Goal: Check status: Check status

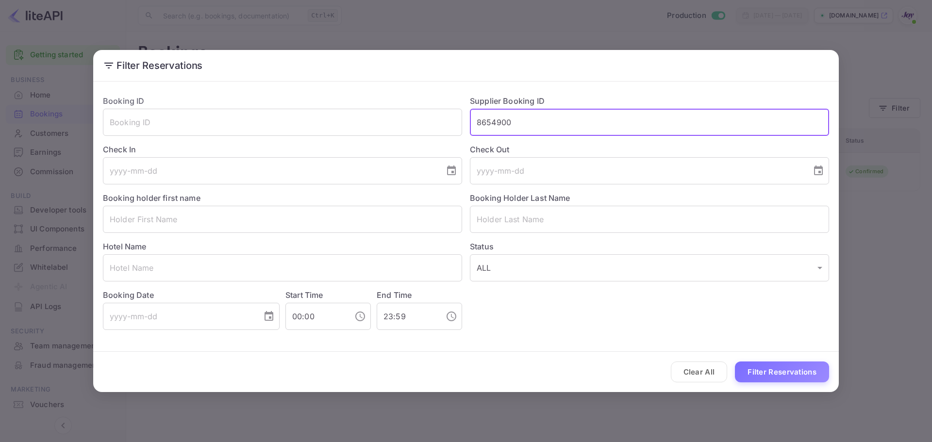
click at [563, 122] on input "8654900" at bounding box center [649, 122] width 359 height 27
type input "6928162"
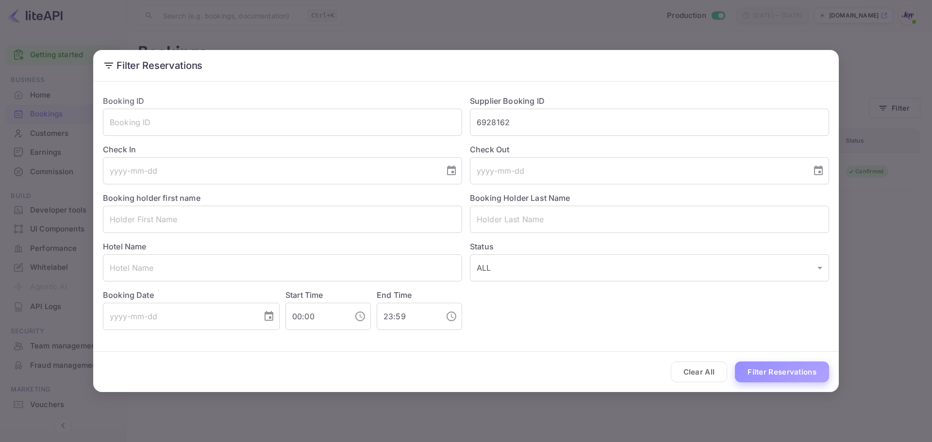
click at [783, 375] on button "Filter Reservations" at bounding box center [782, 371] width 94 height 21
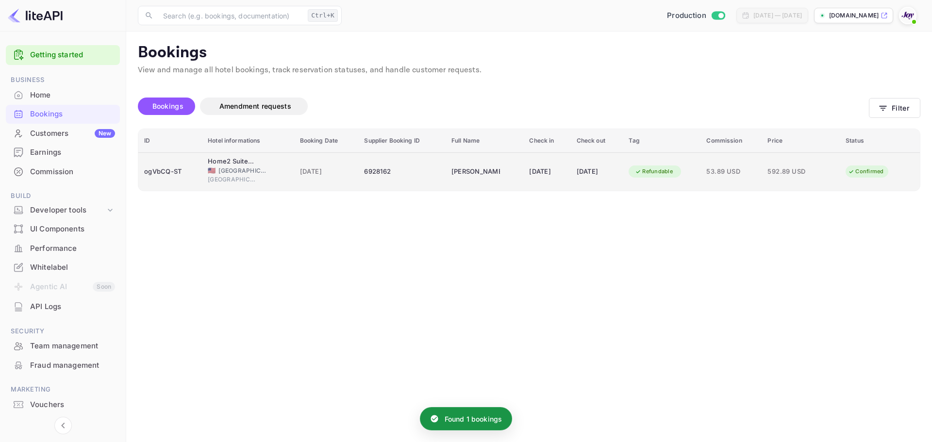
click at [321, 172] on span "[DATE]" at bounding box center [326, 171] width 53 height 11
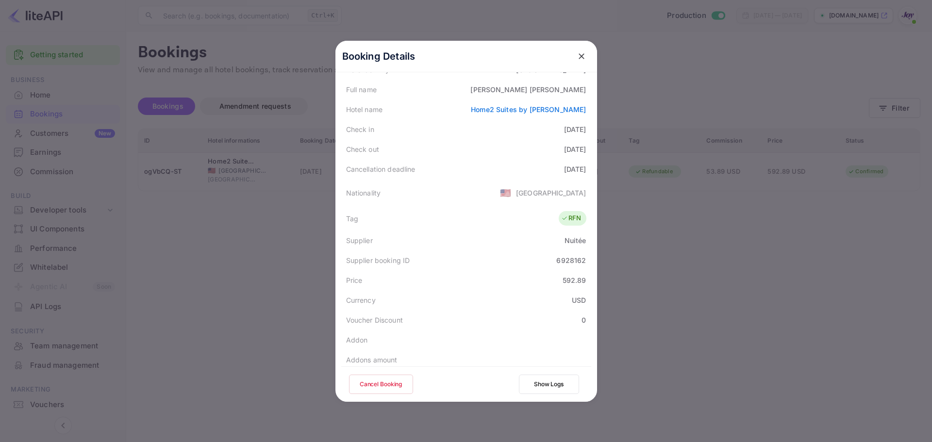
scroll to position [215, 0]
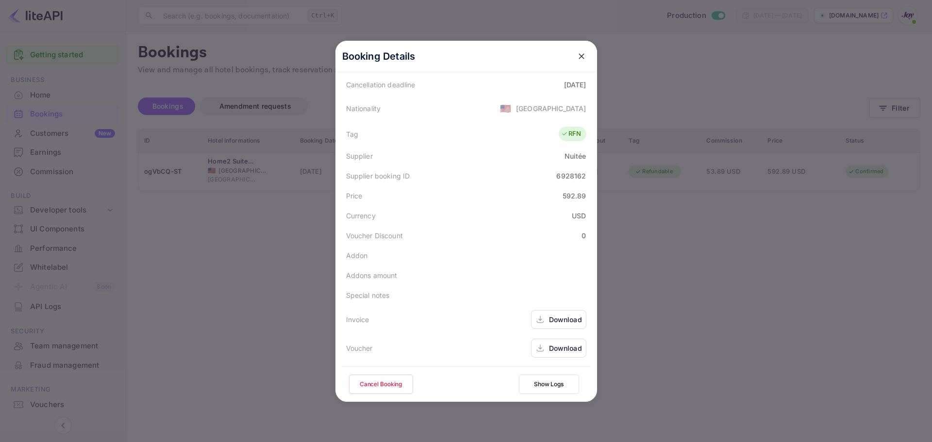
click at [556, 345] on div "Download" at bounding box center [565, 348] width 33 height 10
click at [753, 131] on div at bounding box center [466, 221] width 932 height 442
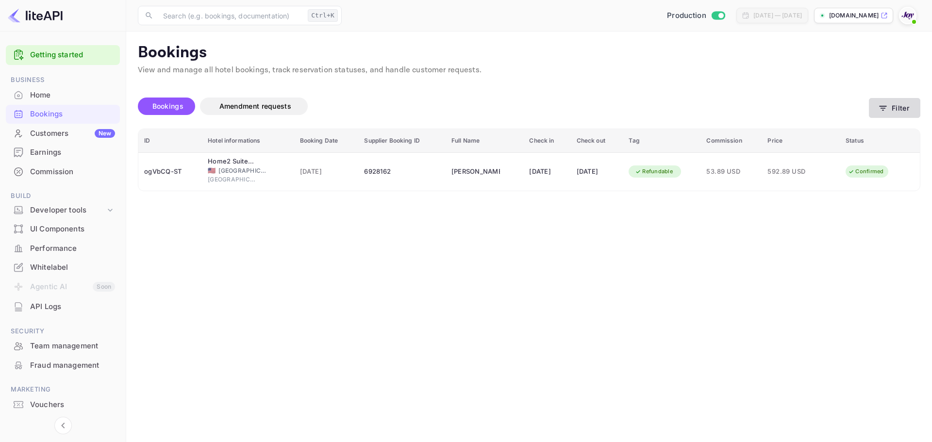
click at [909, 108] on button "Filter" at bounding box center [893, 108] width 51 height 20
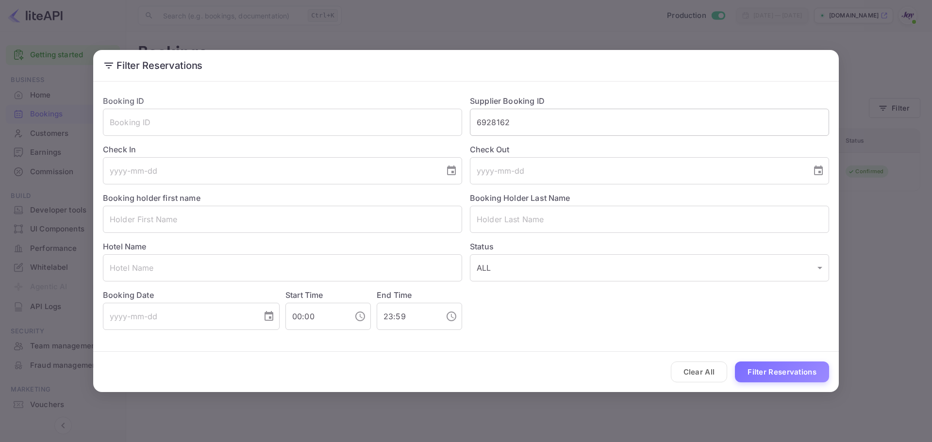
click at [547, 120] on input "6928162" at bounding box center [649, 122] width 359 height 27
paste input "RL37403084"
drag, startPoint x: 487, startPoint y: 121, endPoint x: 458, endPoint y: 123, distance: 29.7
click at [458, 123] on div "Booking ID ​ Supplier Booking ID RL37403084 ​ Check In ​ Check Out ​ Booking ho…" at bounding box center [462, 208] width 734 height 243
click at [785, 375] on button "Filter Reservations" at bounding box center [782, 371] width 94 height 21
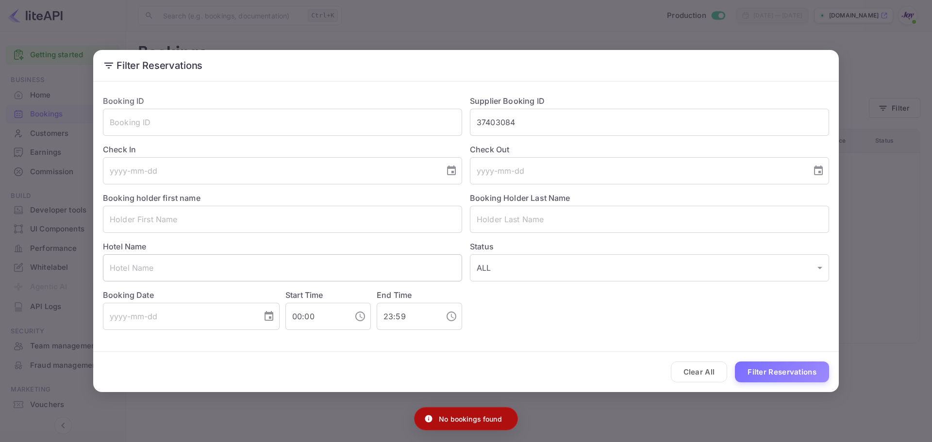
type input "RL37403084"
click at [521, 118] on input "RL37403084" at bounding box center [649, 122] width 359 height 27
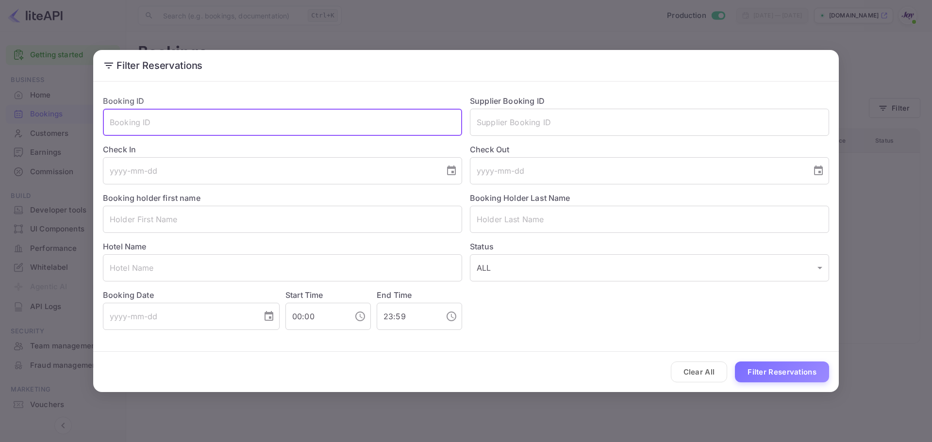
click at [216, 123] on input "text" at bounding box center [282, 122] width 359 height 27
paste input "RL37403084"
type input "RL37403084"
click at [778, 370] on button "Filter Reservations" at bounding box center [782, 371] width 94 height 21
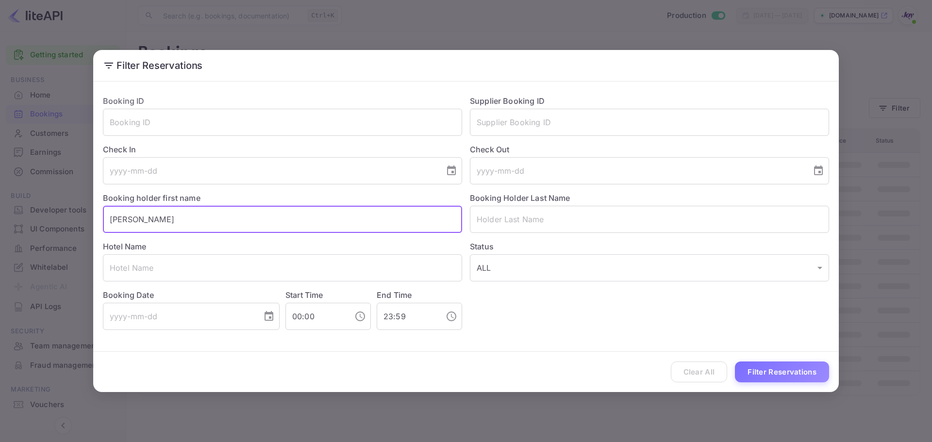
drag, startPoint x: 136, startPoint y: 220, endPoint x: 175, endPoint y: 221, distance: 39.3
click at [175, 221] on input "Jonas Thelin" at bounding box center [282, 219] width 359 height 27
type input "Jonas"
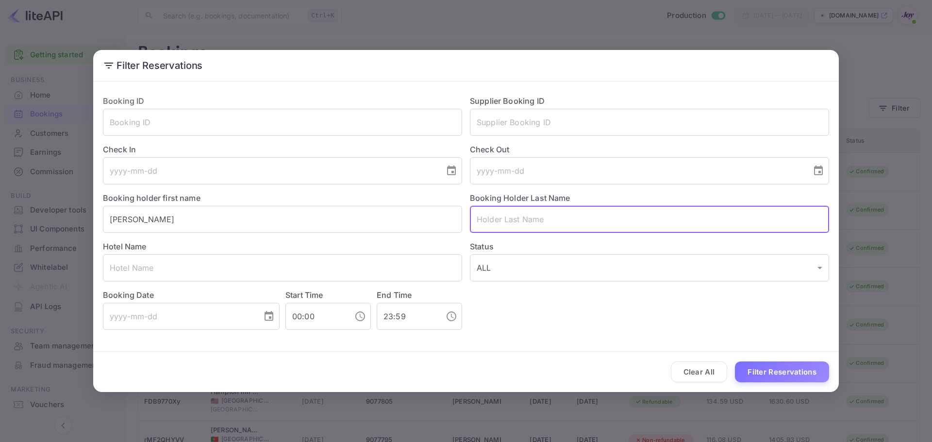
click at [547, 222] on input "text" at bounding box center [649, 219] width 359 height 27
paste input "Thelin"
type input "Thelin"
click at [772, 373] on button "Filter Reservations" at bounding box center [782, 371] width 94 height 21
